Goal: Task Accomplishment & Management: Manage account settings

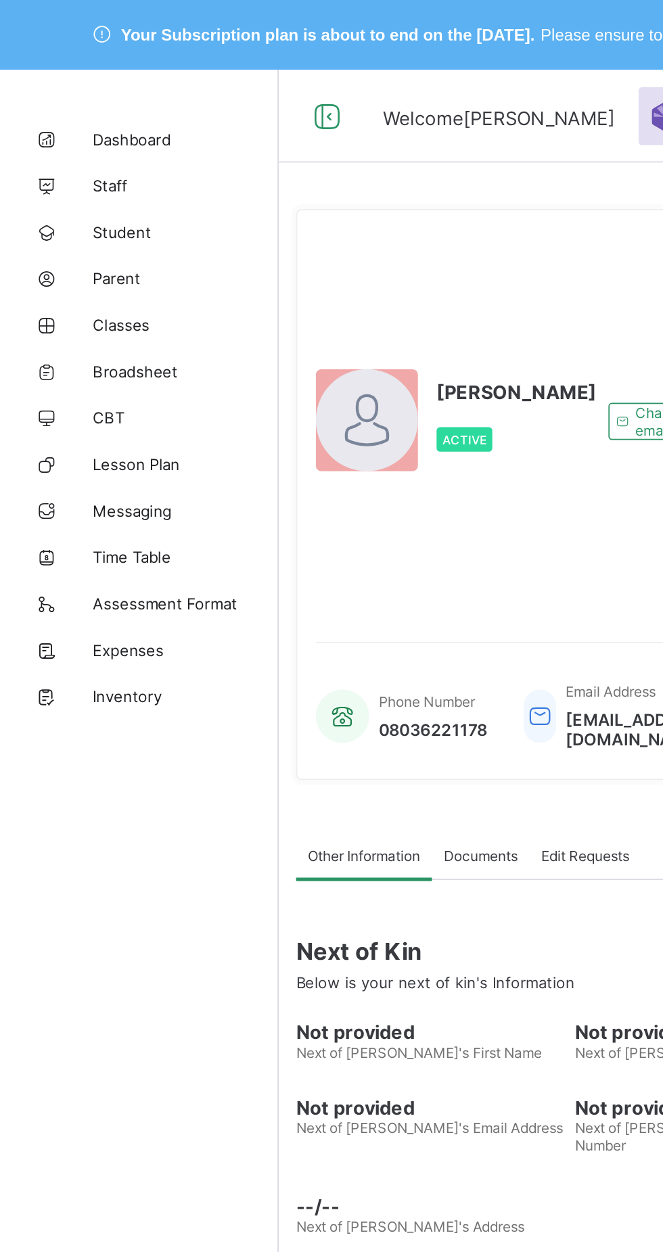
click at [61, 187] on span "Classes" at bounding box center [108, 189] width 108 height 11
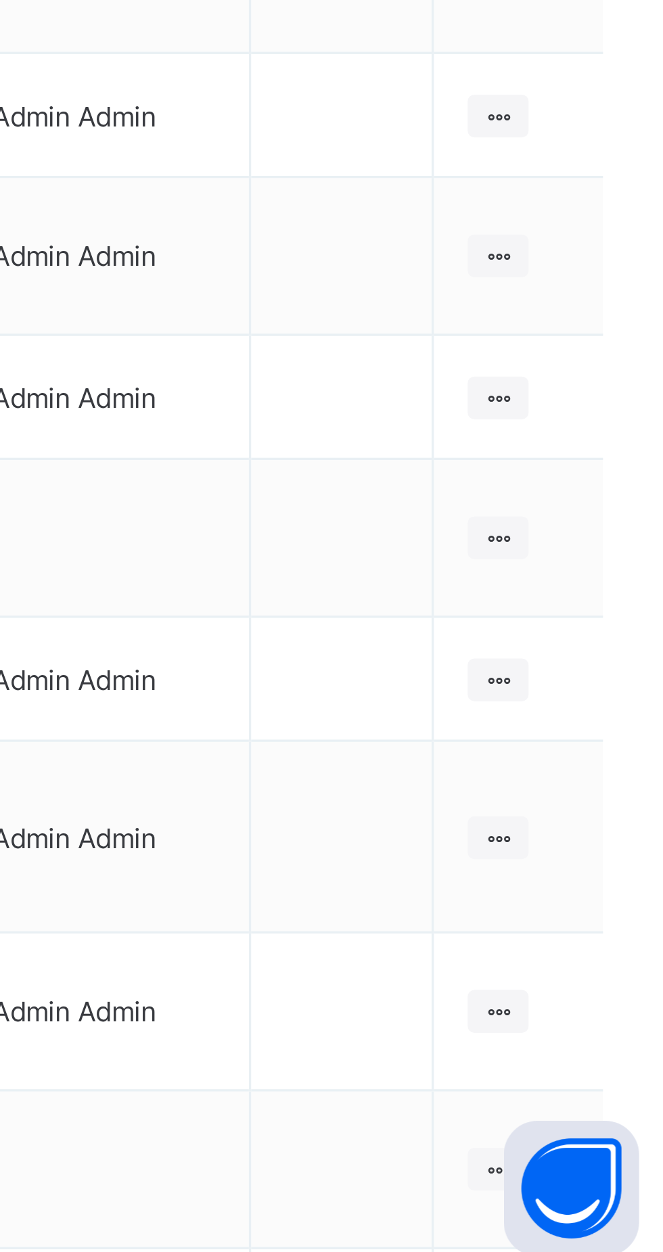
click at [610, 1067] on icon at bounding box center [606, 1072] width 11 height 10
click at [0, 0] on div "View Class" at bounding box center [0, 0] width 0 height 0
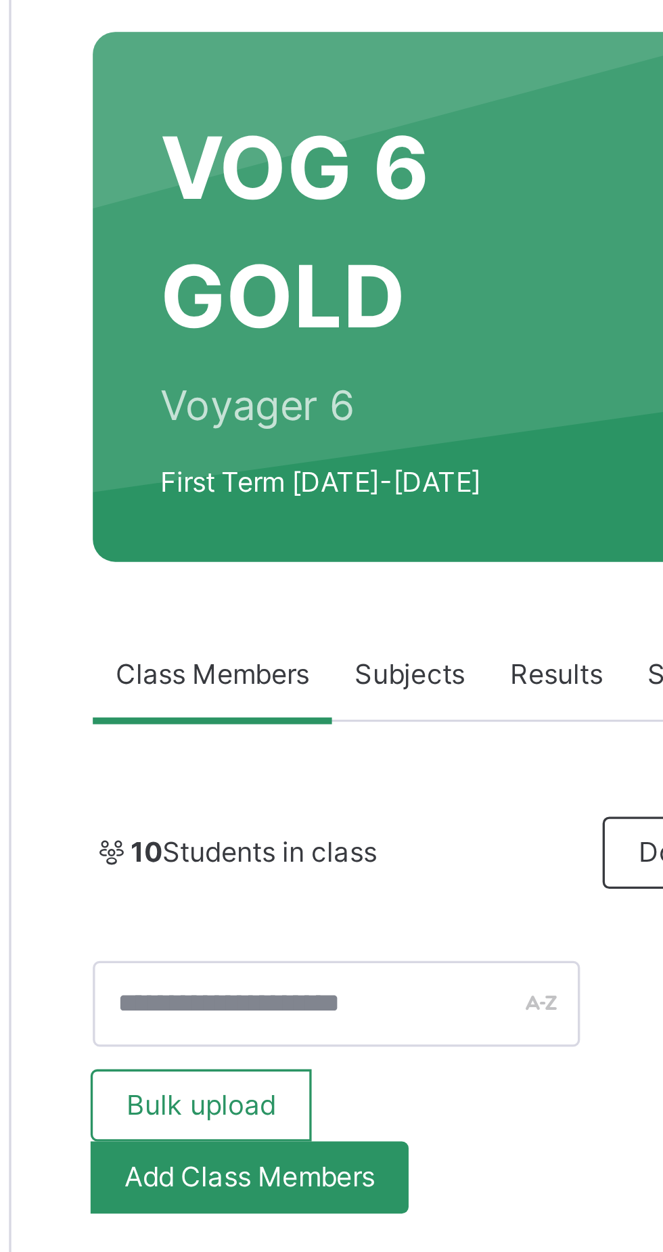
click at [277, 349] on span "Subjects" at bounding box center [281, 347] width 33 height 12
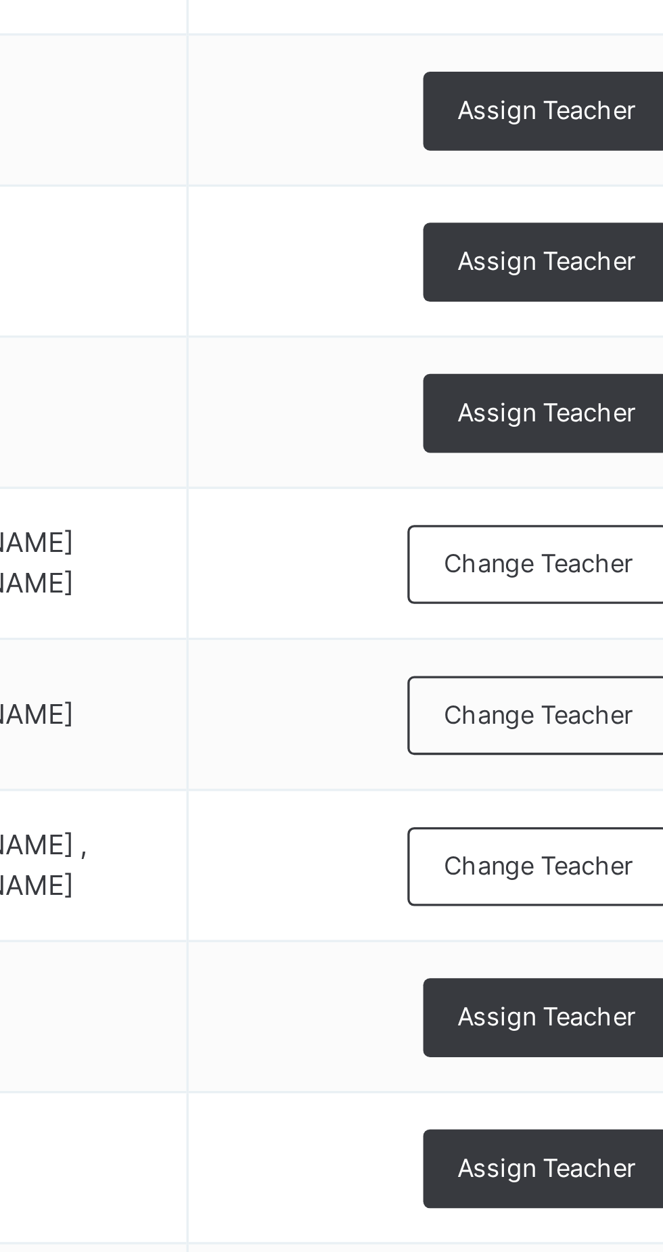
click at [594, 820] on span "Change Teacher" at bounding box center [588, 814] width 57 height 11
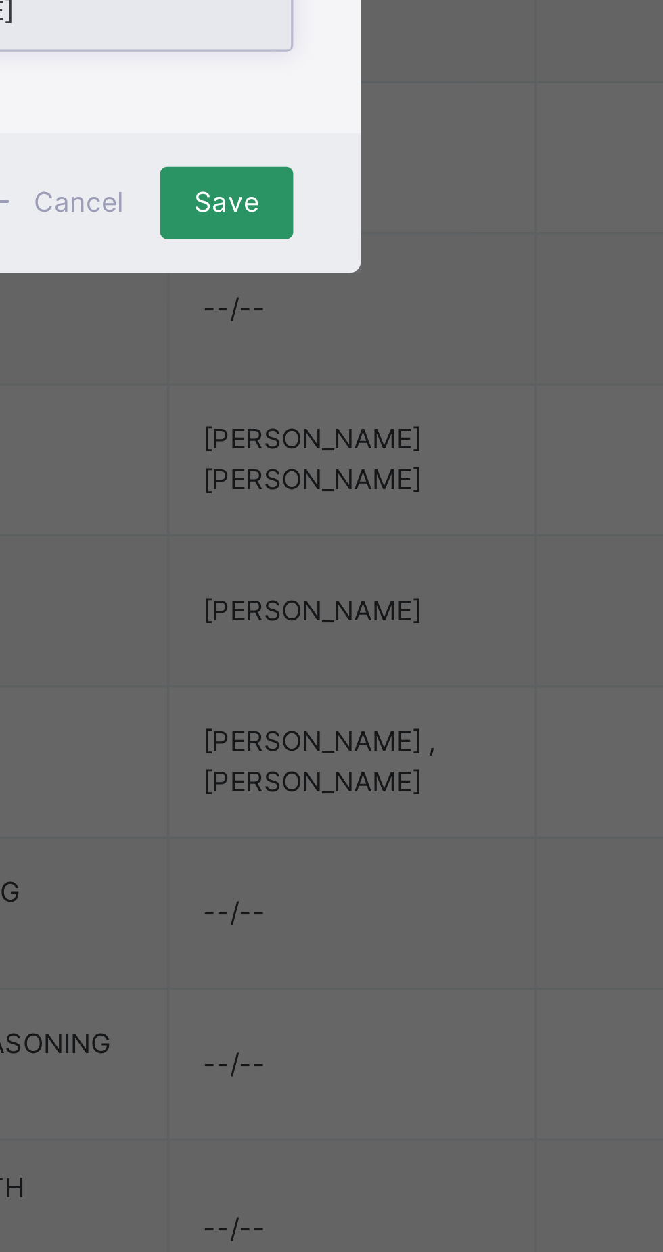
click at [389, 646] on div "[PERSON_NAME]" at bounding box center [331, 634] width 157 height 23
type input "***"
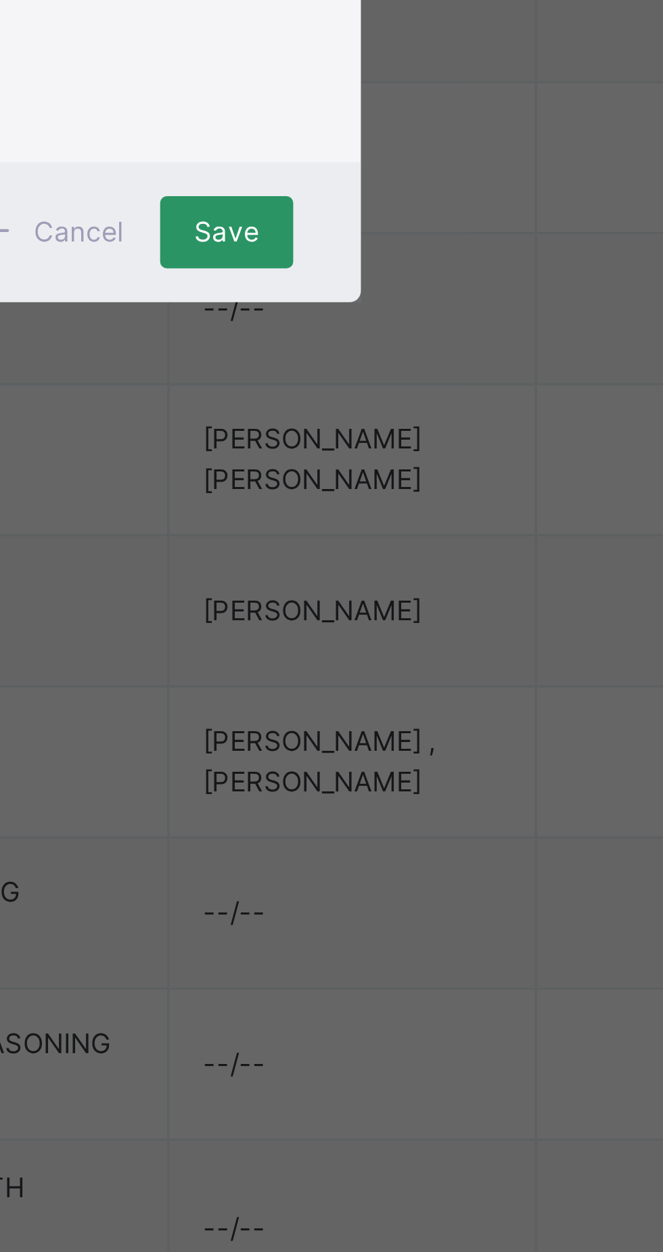
click at [400, 707] on span "Save" at bounding box center [391, 700] width 20 height 12
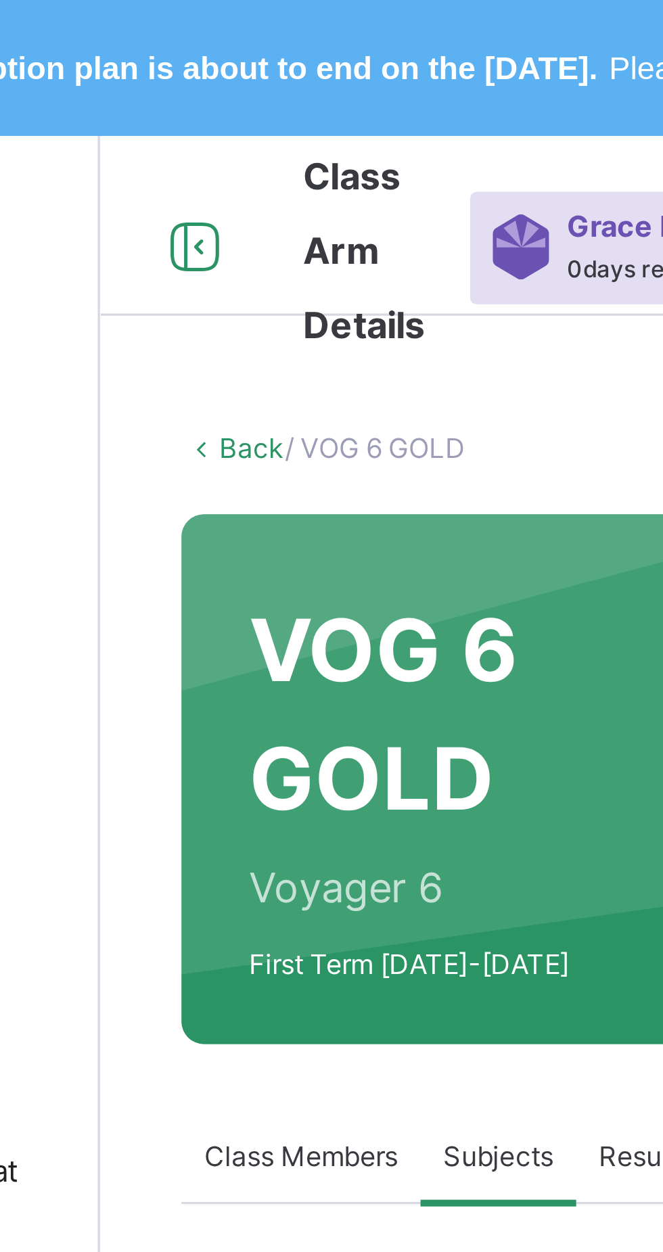
click at [208, 136] on link "Back" at bounding box center [208, 134] width 20 height 10
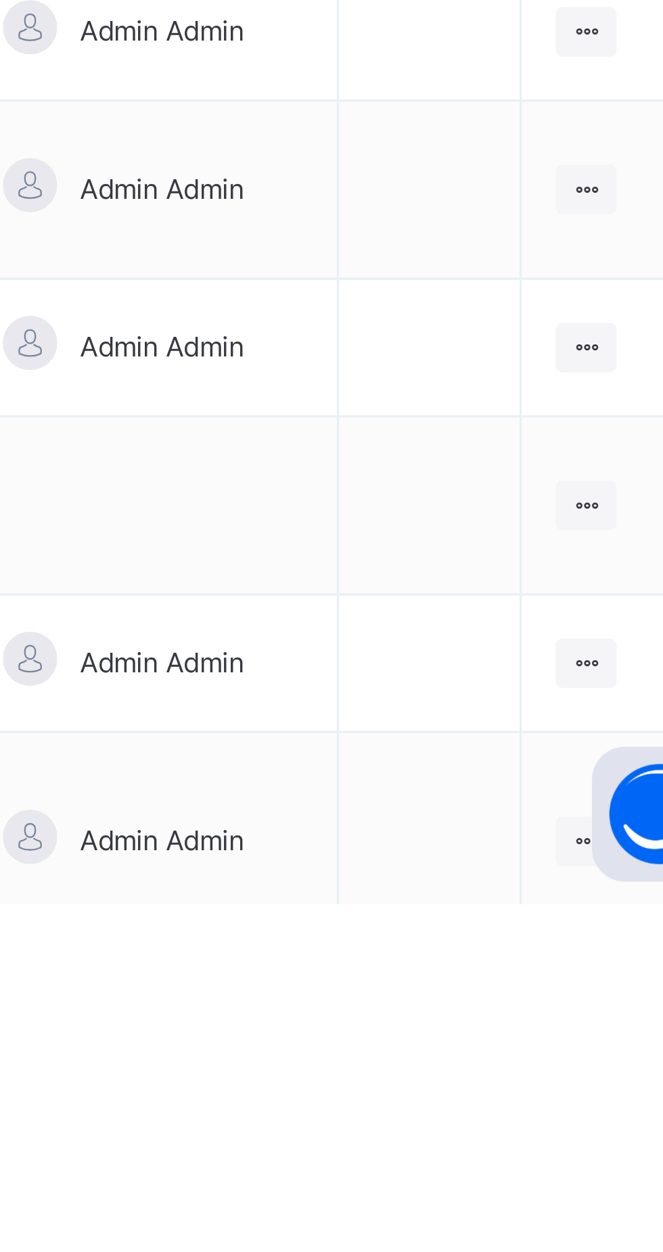
click at [606, 1177] on icon at bounding box center [606, 1179] width 11 height 10
click at [0, 0] on div "View Class" at bounding box center [0, 0] width 0 height 0
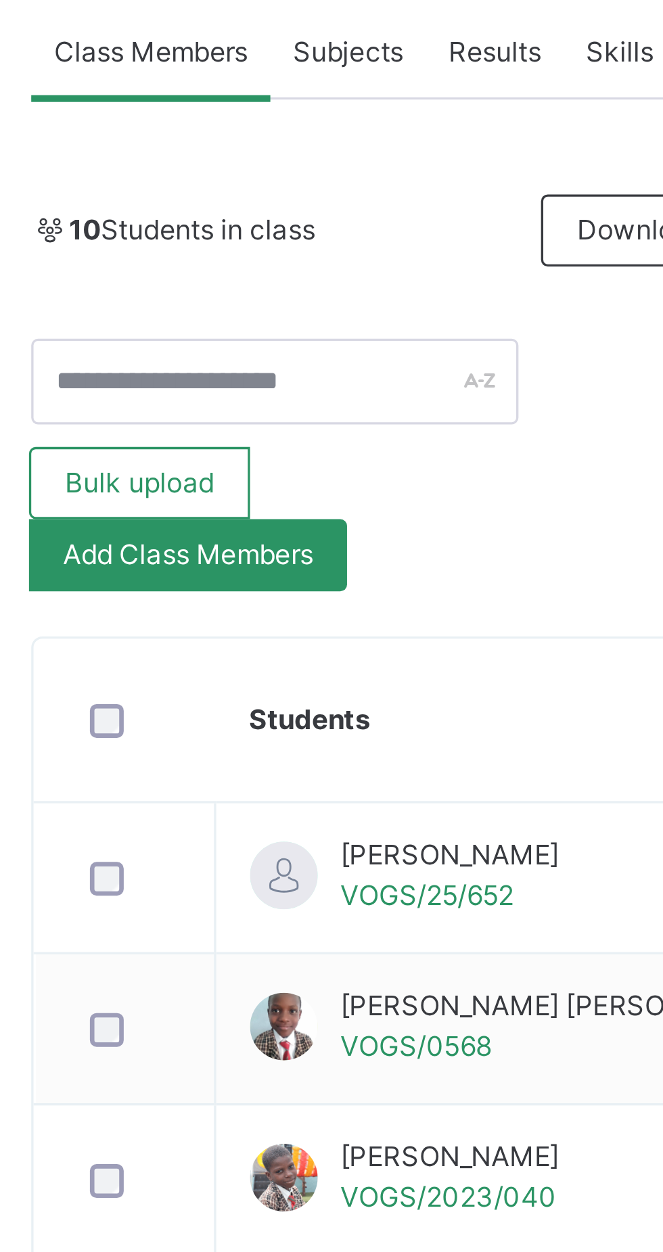
click at [284, 343] on span "Subjects" at bounding box center [281, 347] width 33 height 12
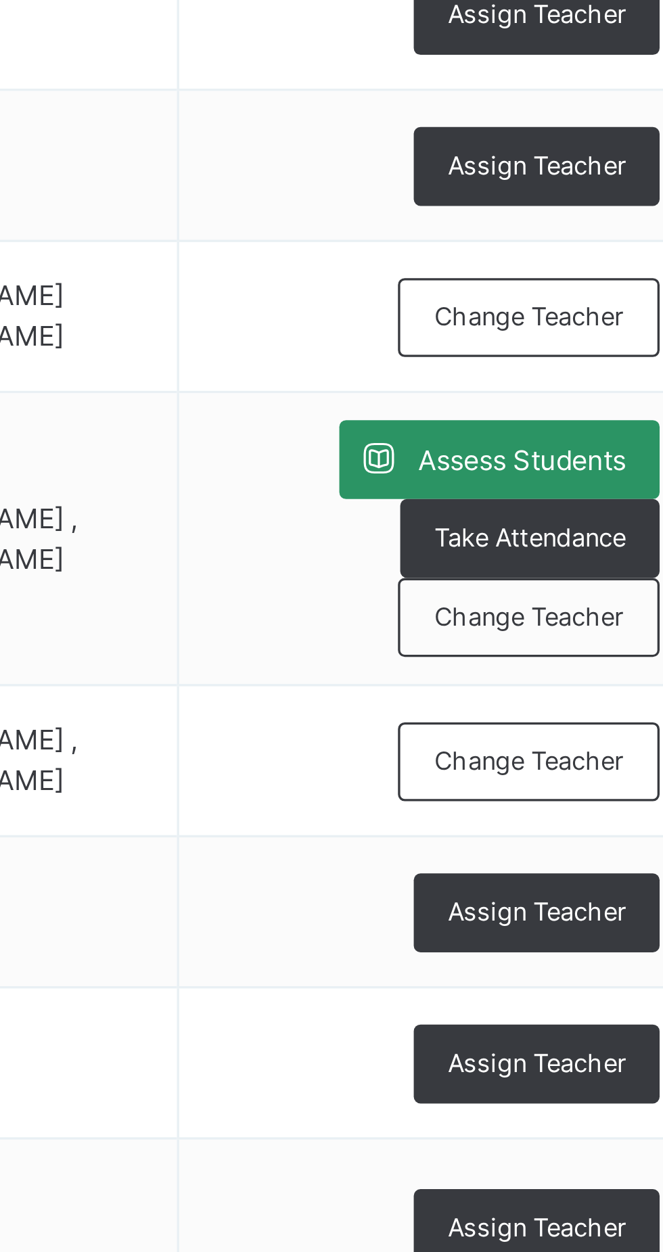
click at [588, 818] on span "Assess Students" at bounding box center [586, 812] width 62 height 12
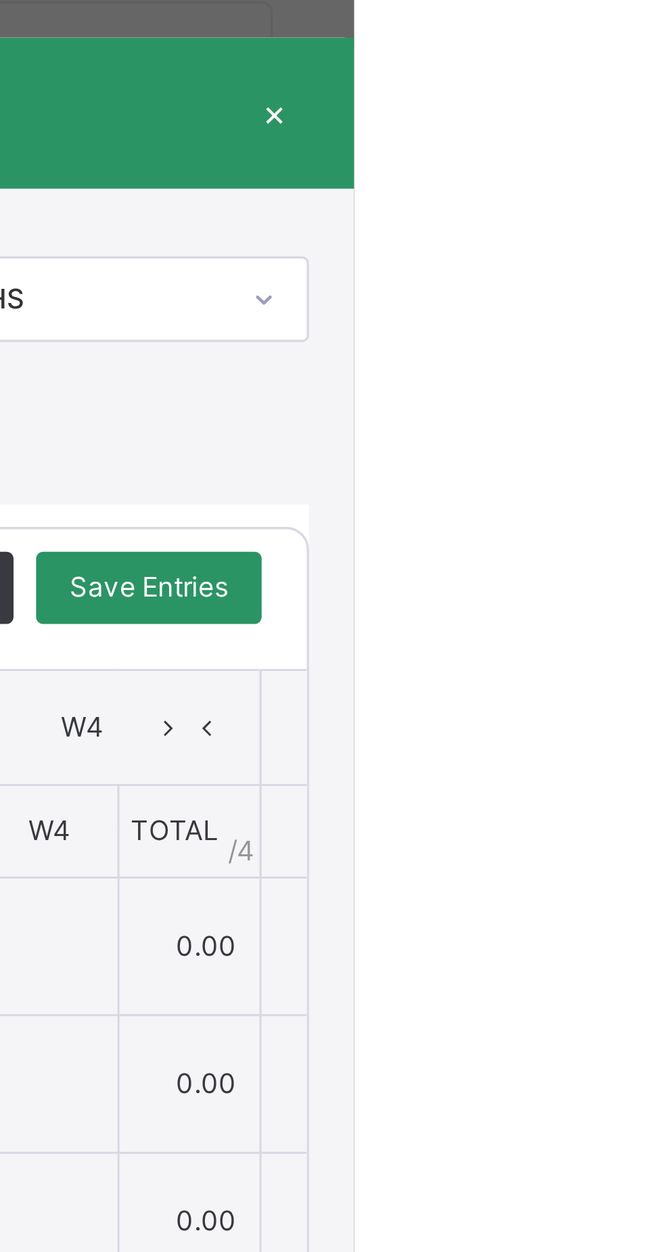
click at [649, 459] on div "×" at bounding box center [639, 450] width 20 height 18
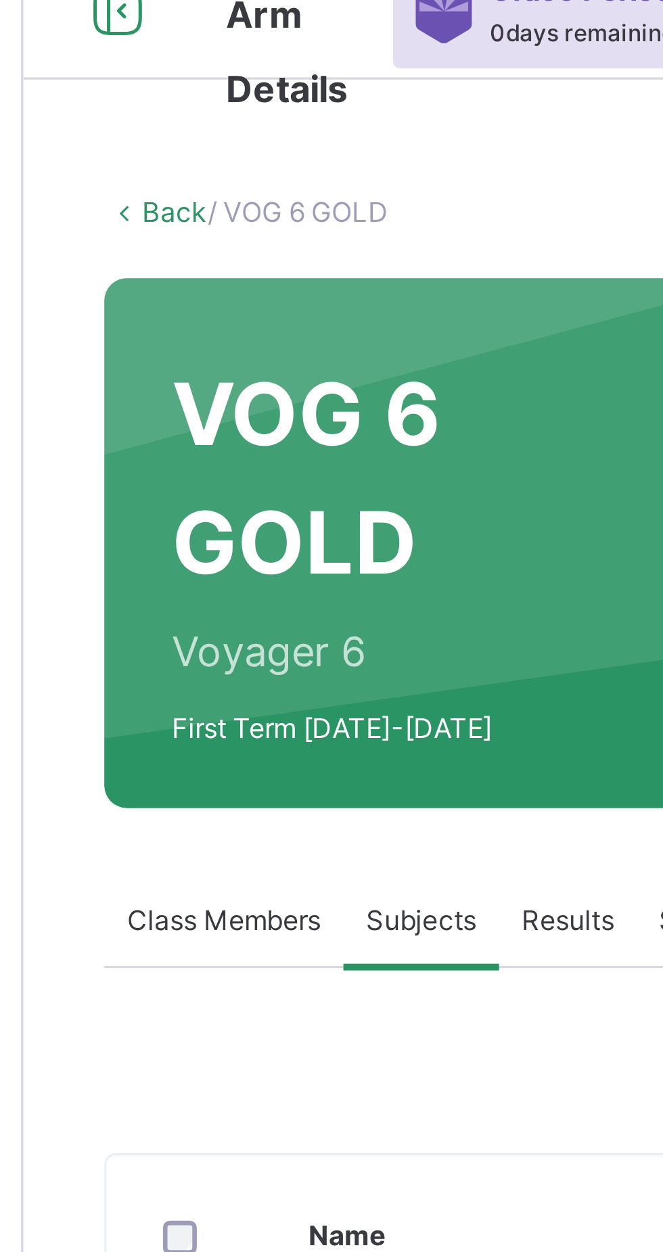
click at [222, 345] on span "Class Members" at bounding box center [222, 347] width 58 height 12
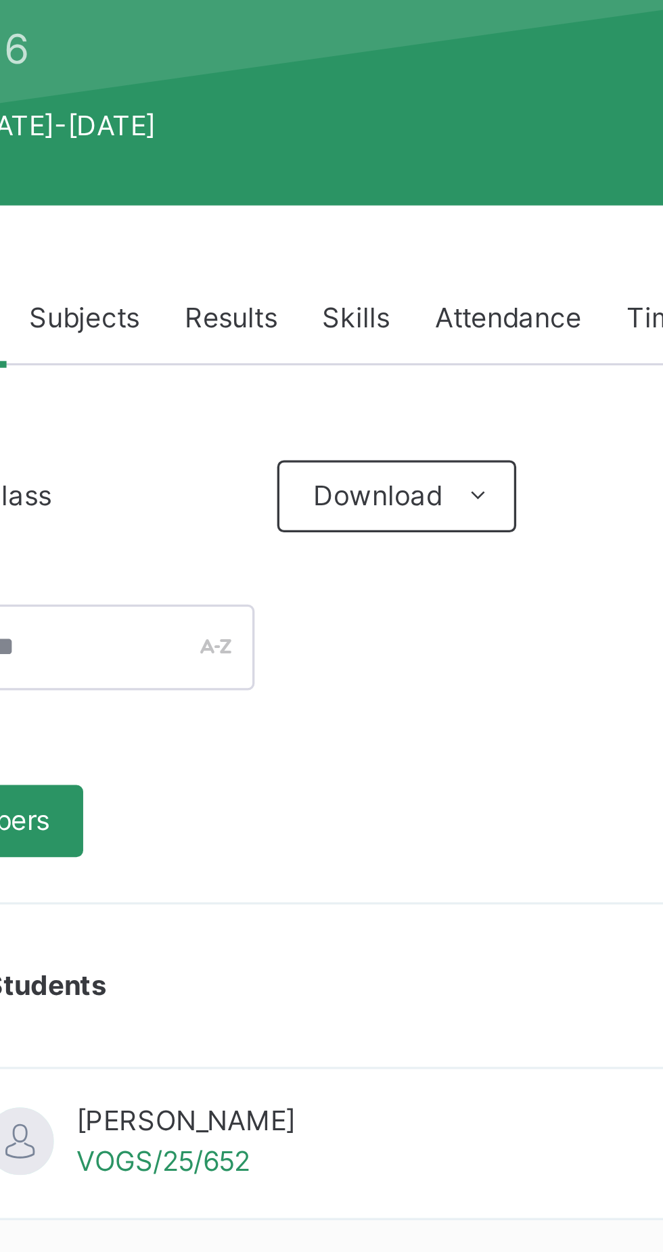
click at [402, 400] on icon at bounding box center [400, 400] width 10 height 11
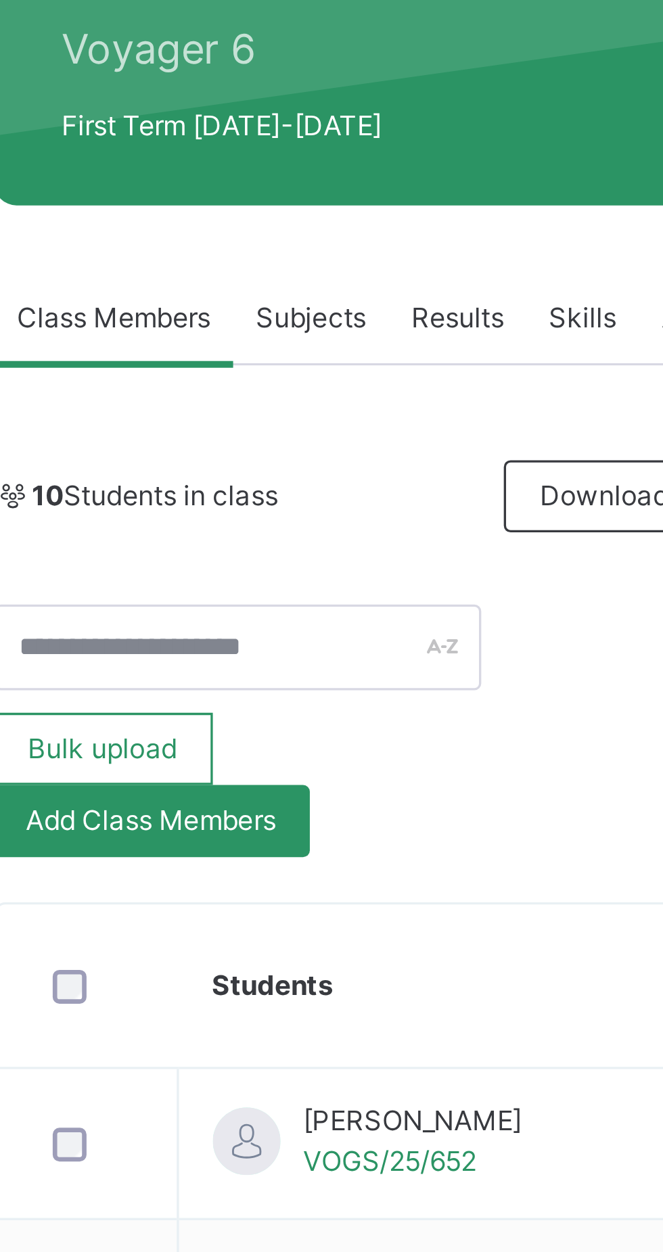
click at [341, 525] on th "Students" at bounding box center [396, 547] width 309 height 49
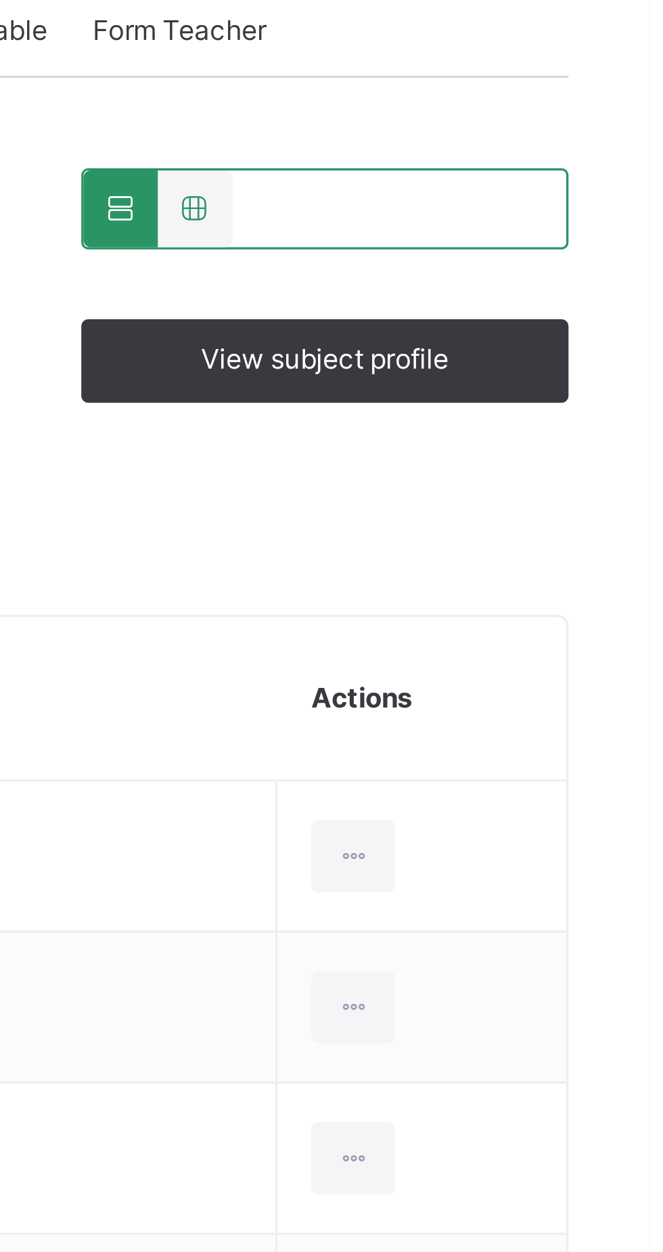
click at [586, 446] on span "View subject profile" at bounding box center [565, 445] width 74 height 12
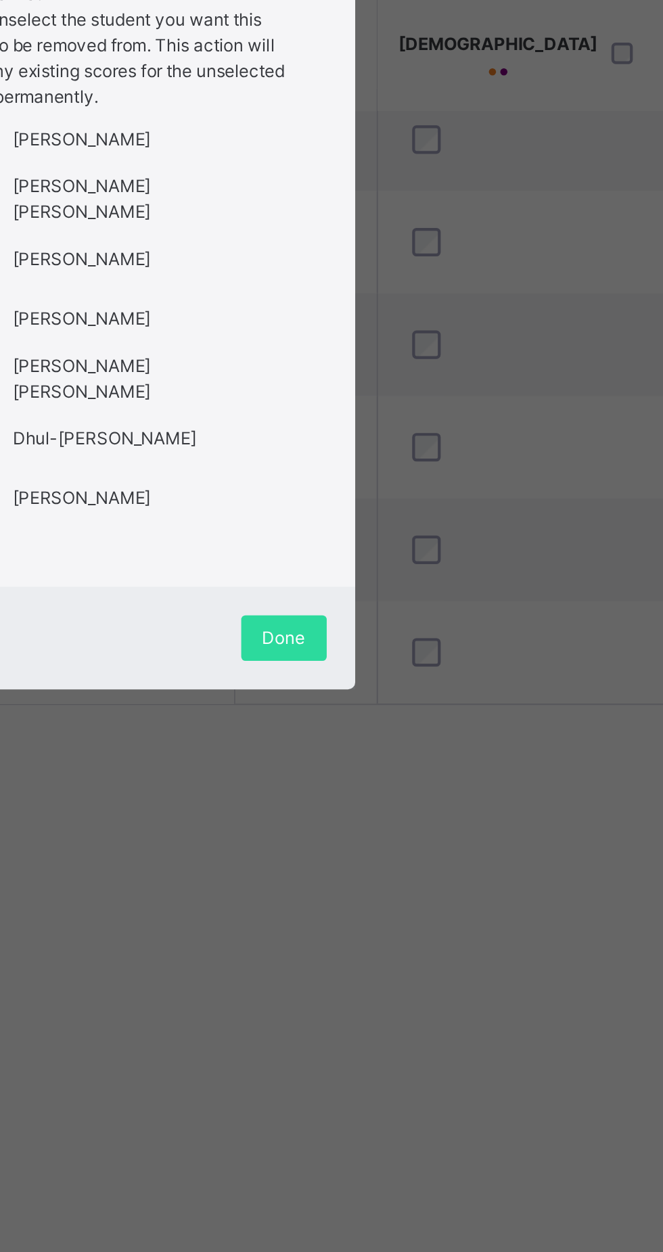
click at [424, 930] on span "Done" at bounding box center [414, 924] width 20 height 12
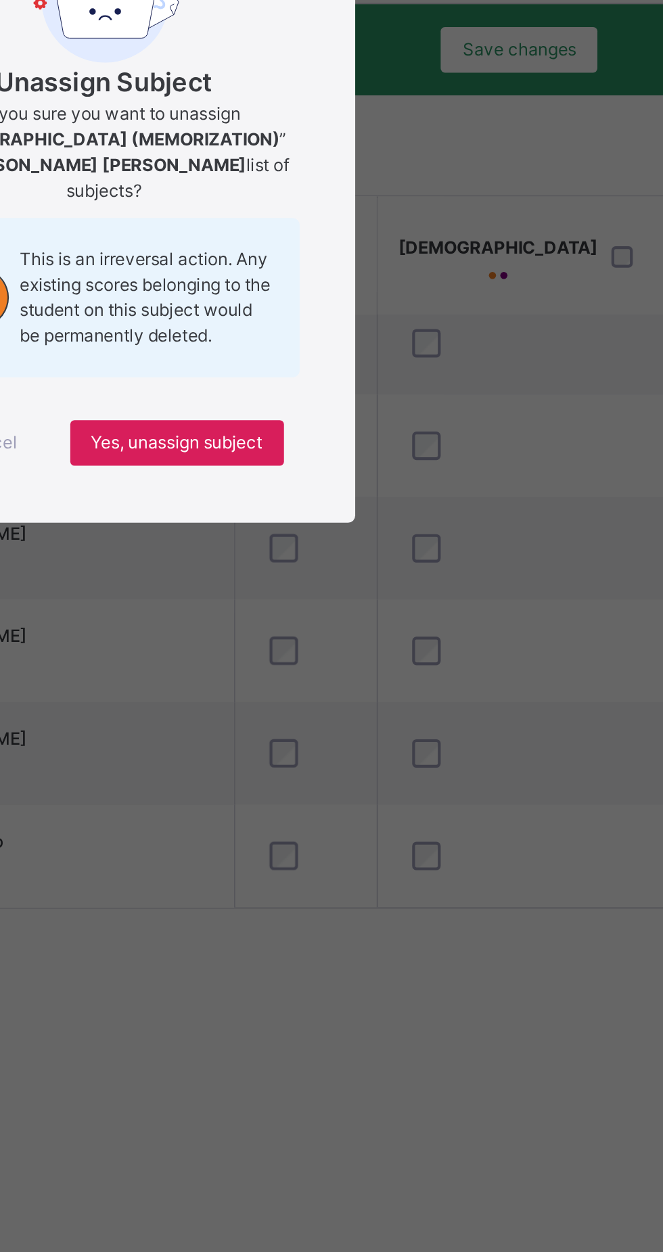
click at [434, 521] on div "×" at bounding box center [427, 506] width 13 height 28
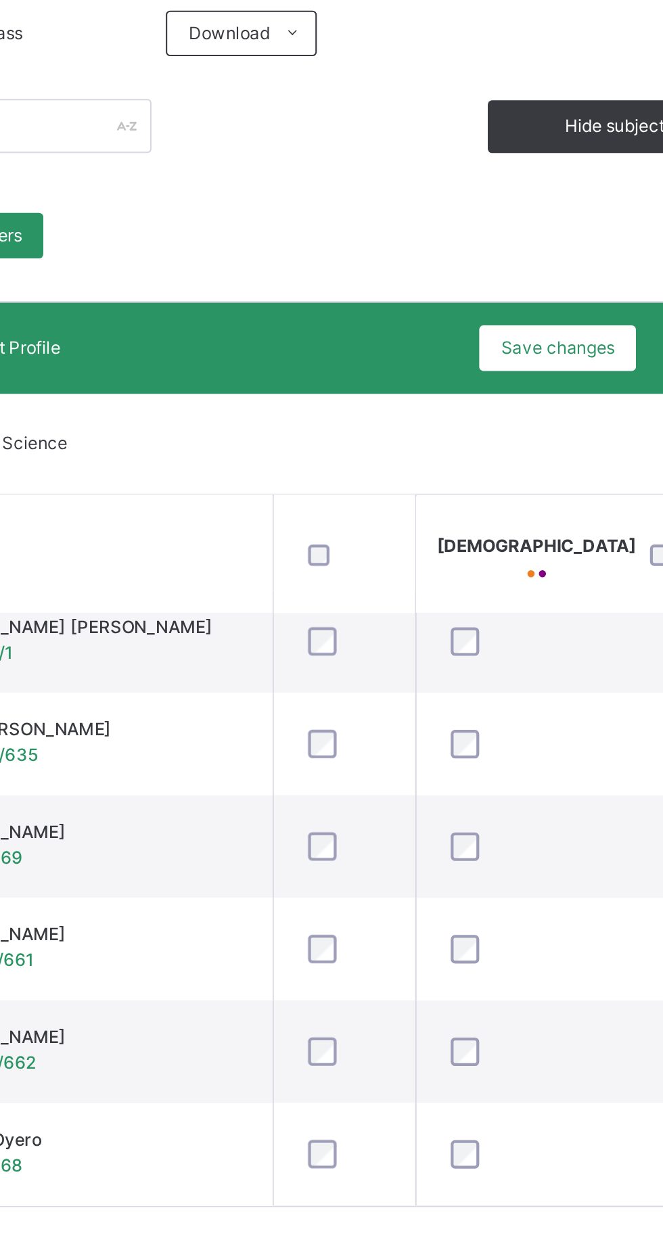
click at [510, 548] on span "Save changes" at bounding box center [525, 548] width 54 height 12
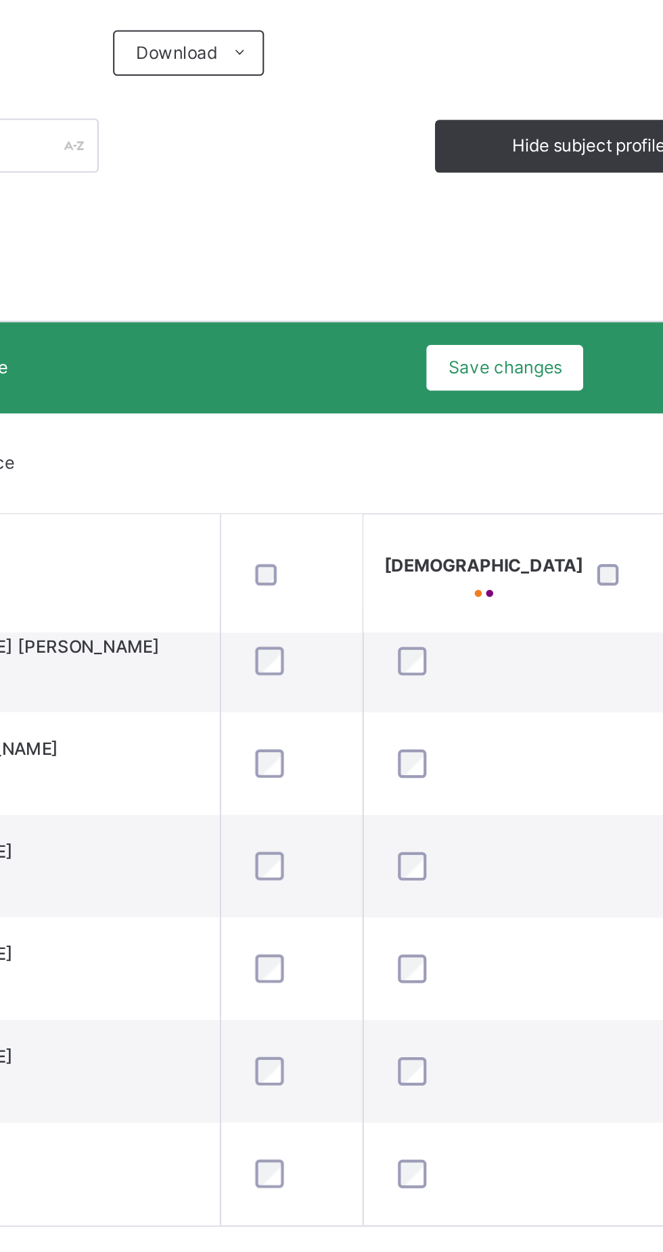
click at [533, 549] on span "Save changes" at bounding box center [525, 548] width 54 height 12
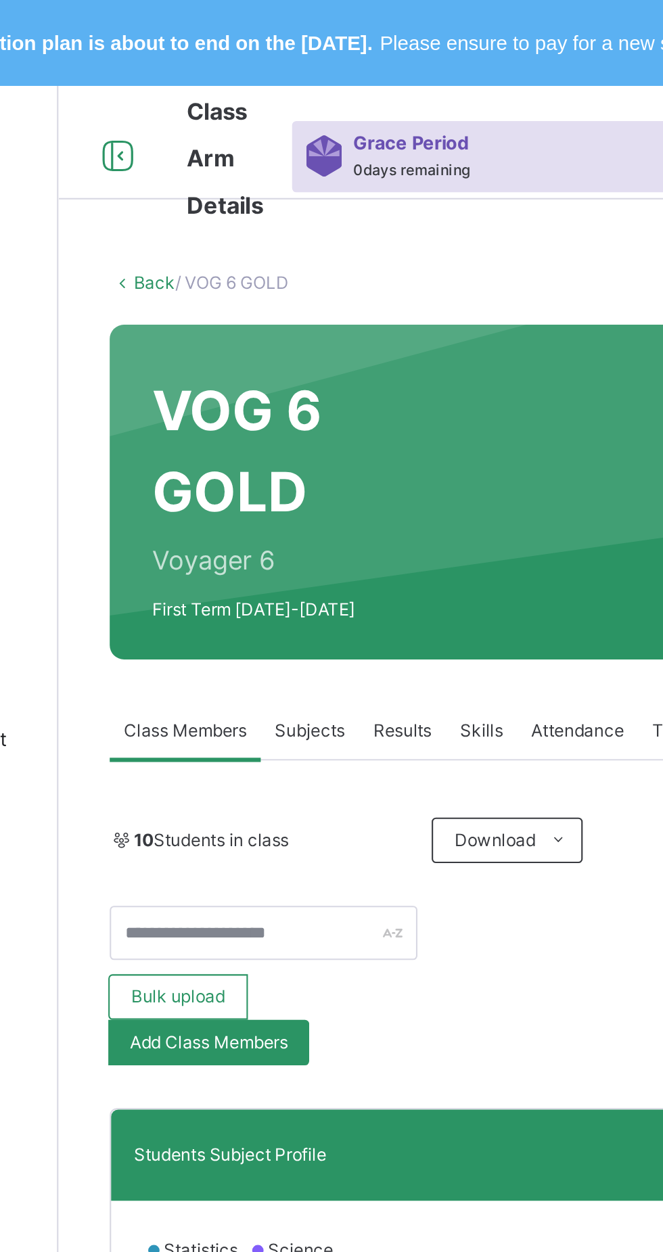
click at [291, 355] on div "Subjects" at bounding box center [281, 346] width 47 height 27
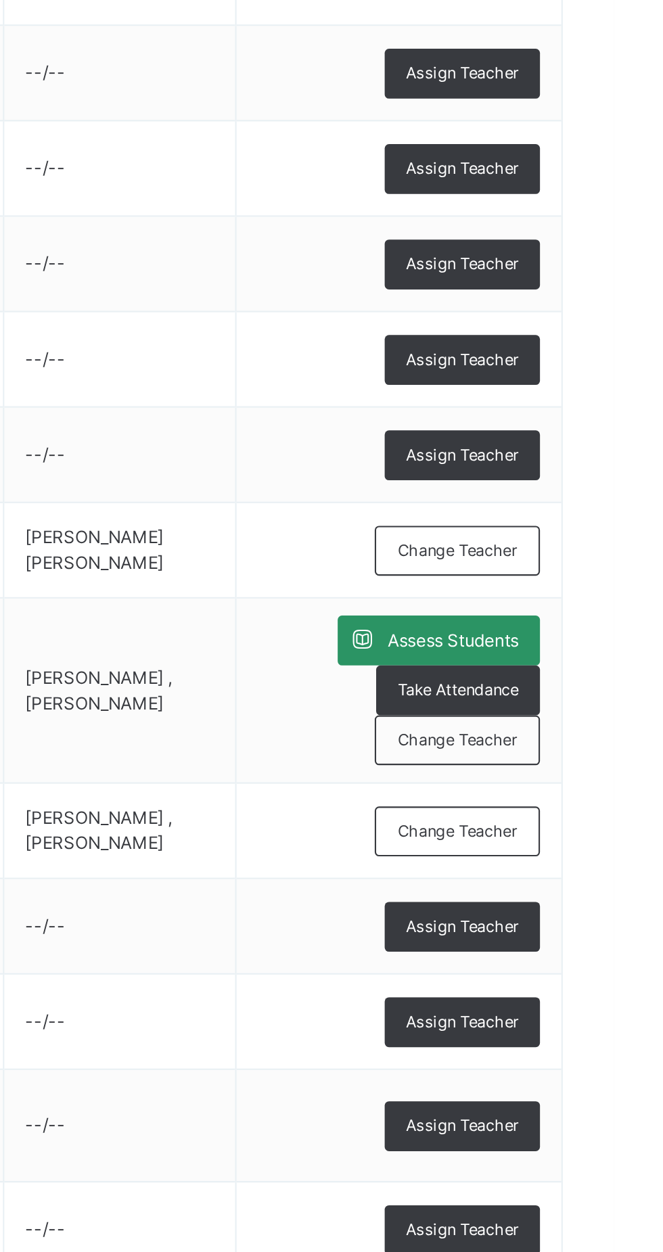
click at [584, 815] on span "Assess Students" at bounding box center [586, 812] width 62 height 12
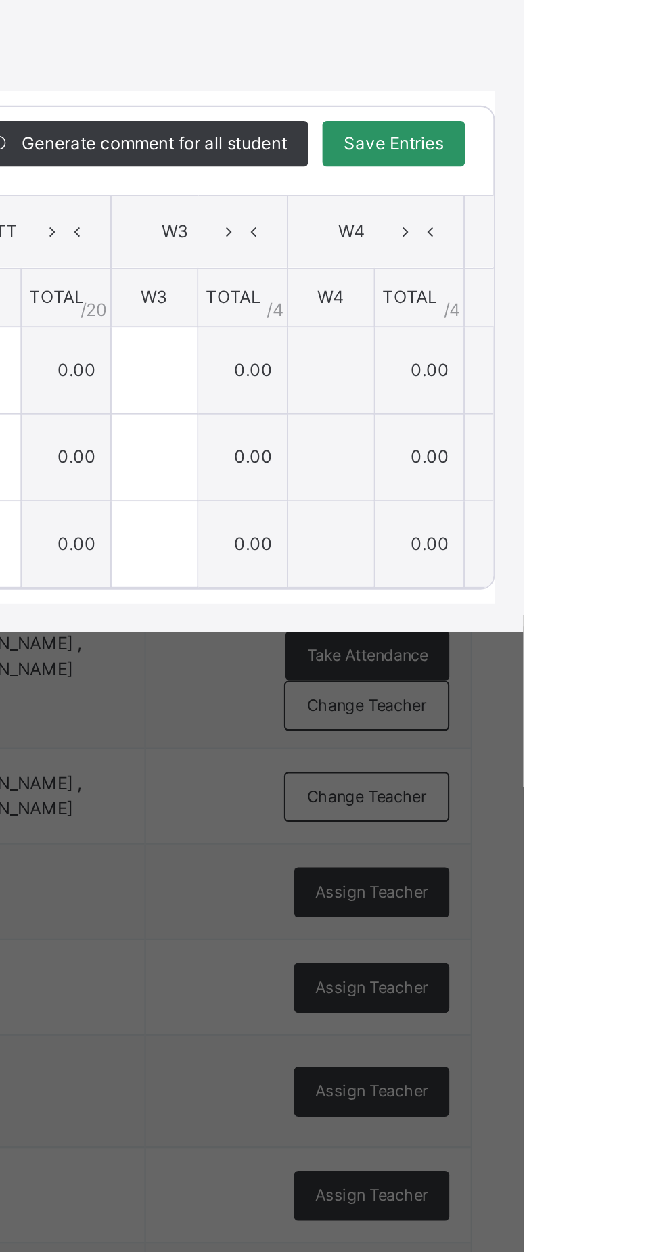
click at [649, 459] on div "×" at bounding box center [639, 450] width 20 height 18
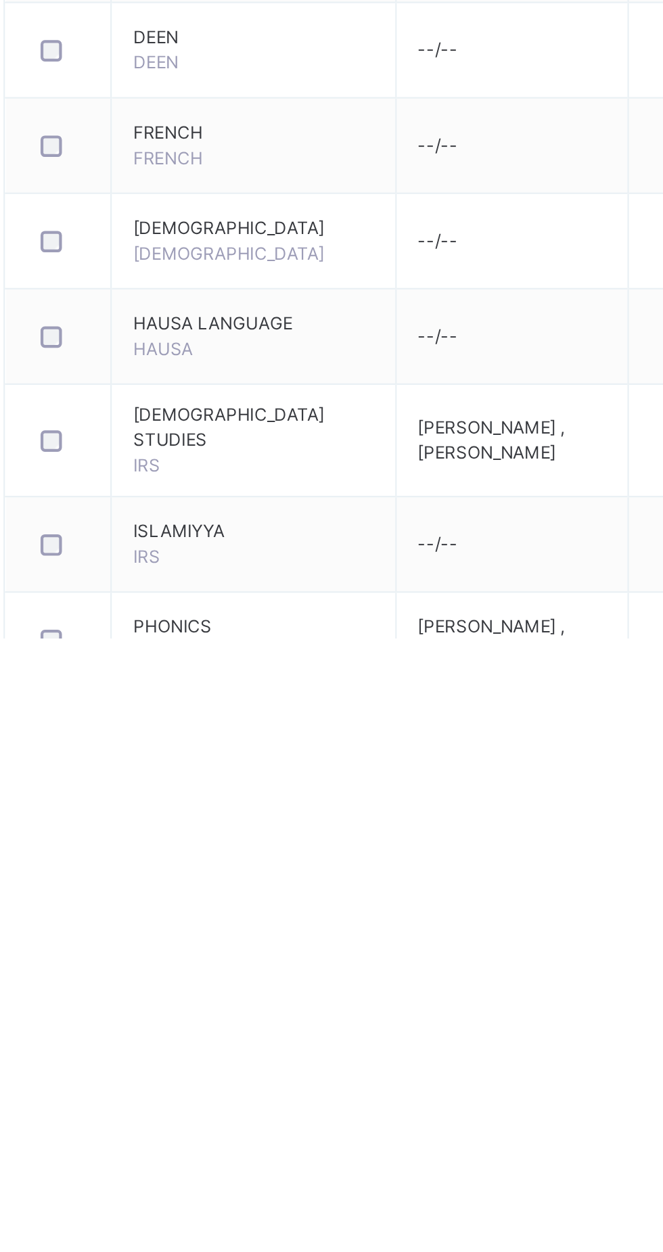
scroll to position [327, 0]
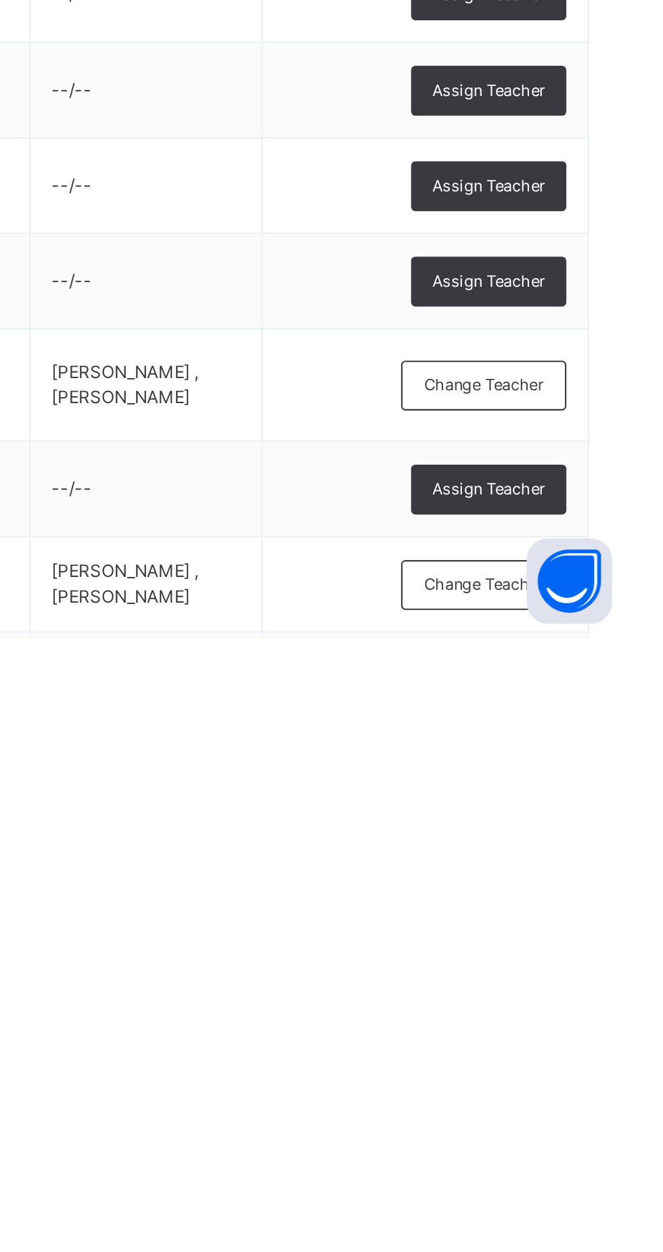
click at [586, 1251] on span "Assess Students" at bounding box center [586, 1269] width 62 height 12
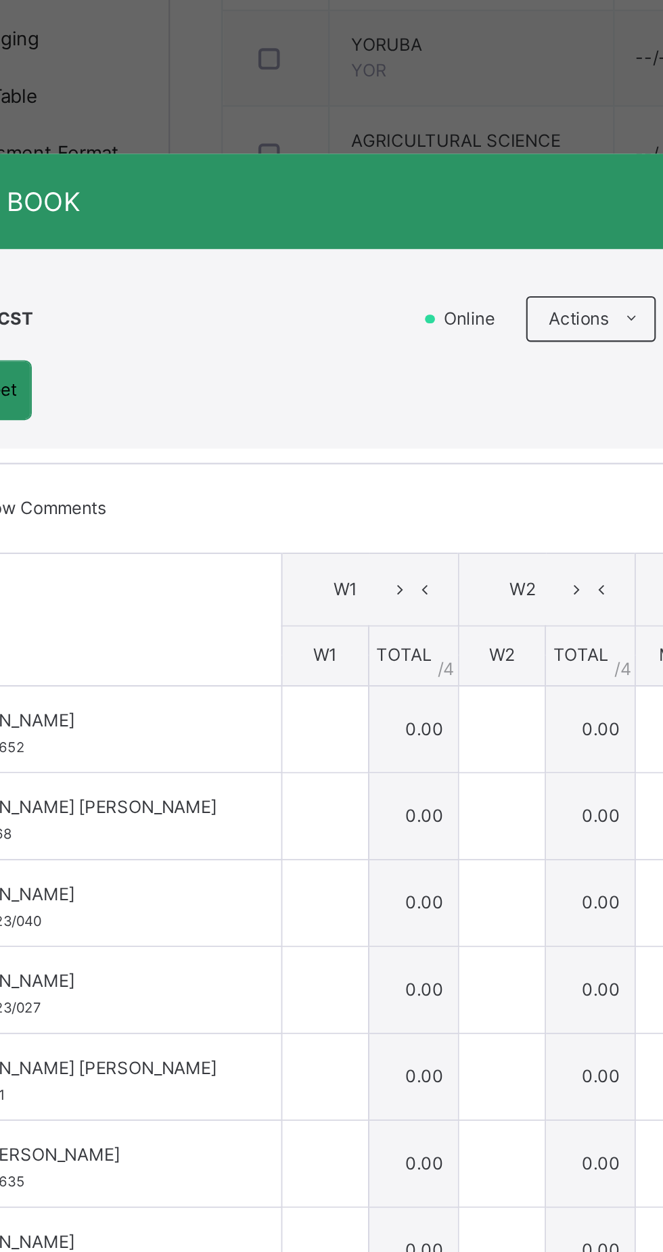
scroll to position [326, 0]
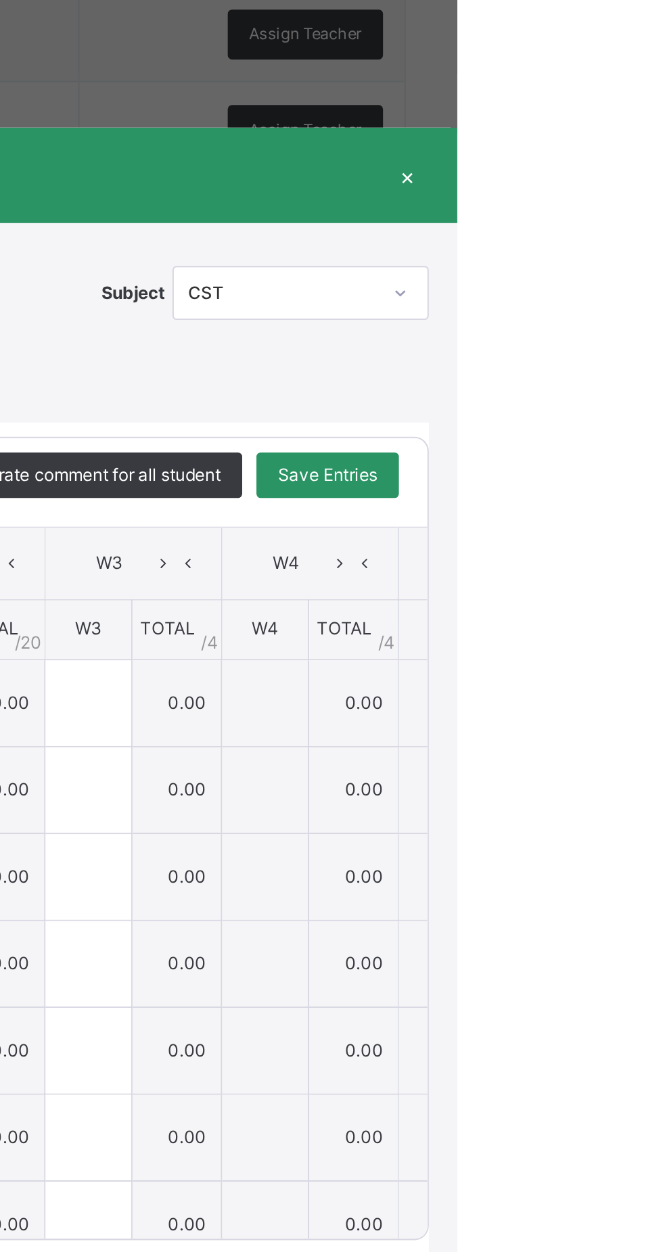
click at [649, 383] on div "×" at bounding box center [639, 374] width 20 height 18
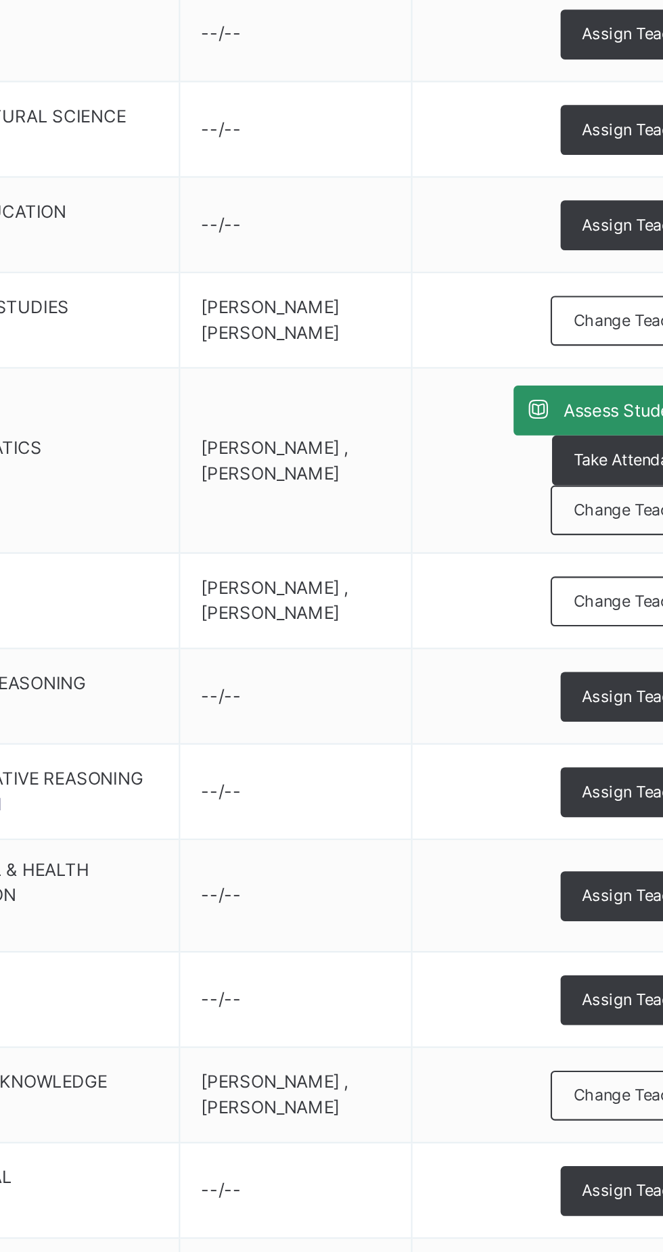
scroll to position [145, 0]
